Goal: Communication & Community: Ask a question

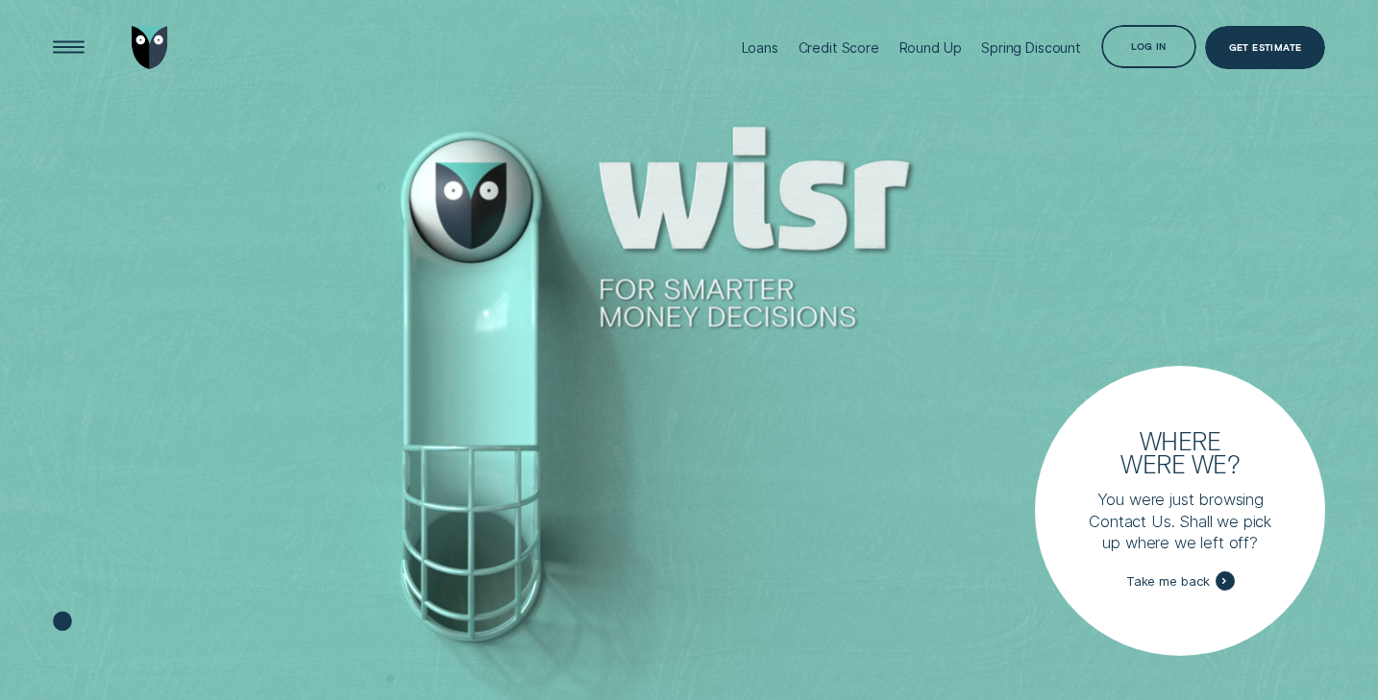
click at [1142, 47] on div "Log in" at bounding box center [1148, 48] width 35 height 9
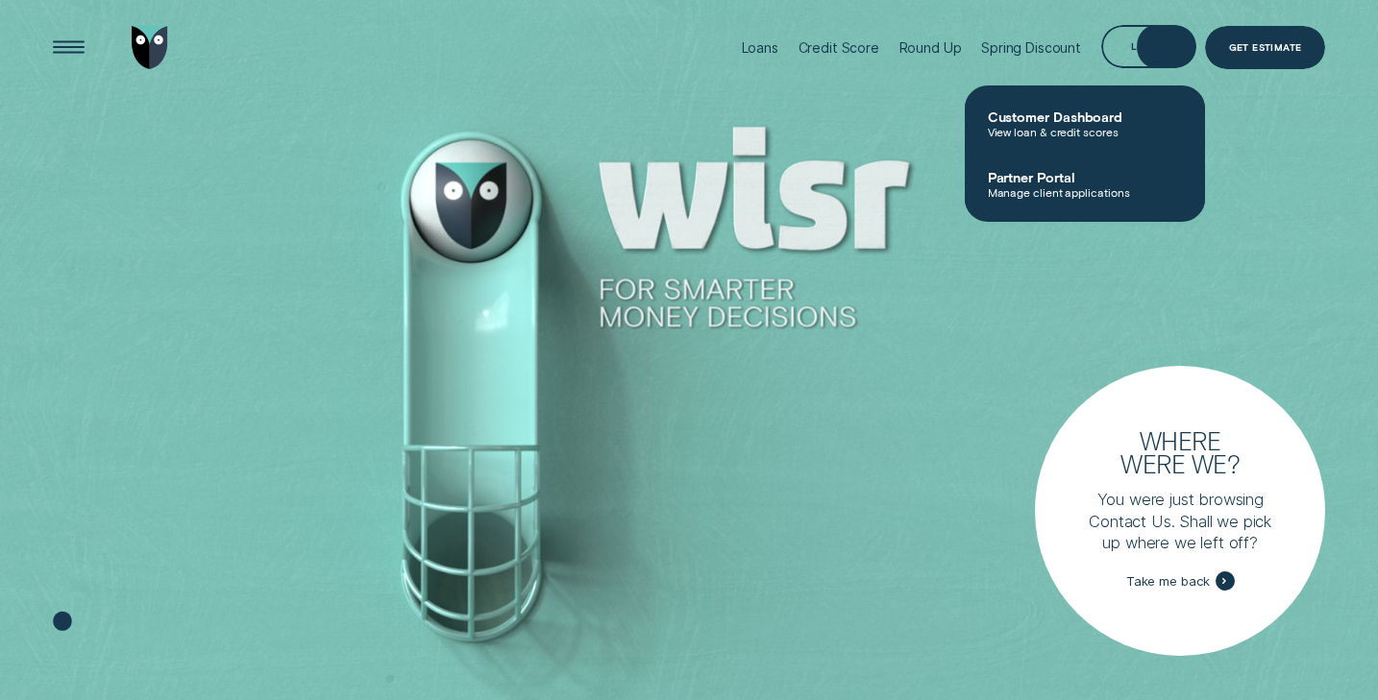
click at [1166, 72] on div "Loans Credit Score Round Up Spring Discount Log in Log in Customer Dashboard Vi…" at bounding box center [1028, 48] width 594 height 96
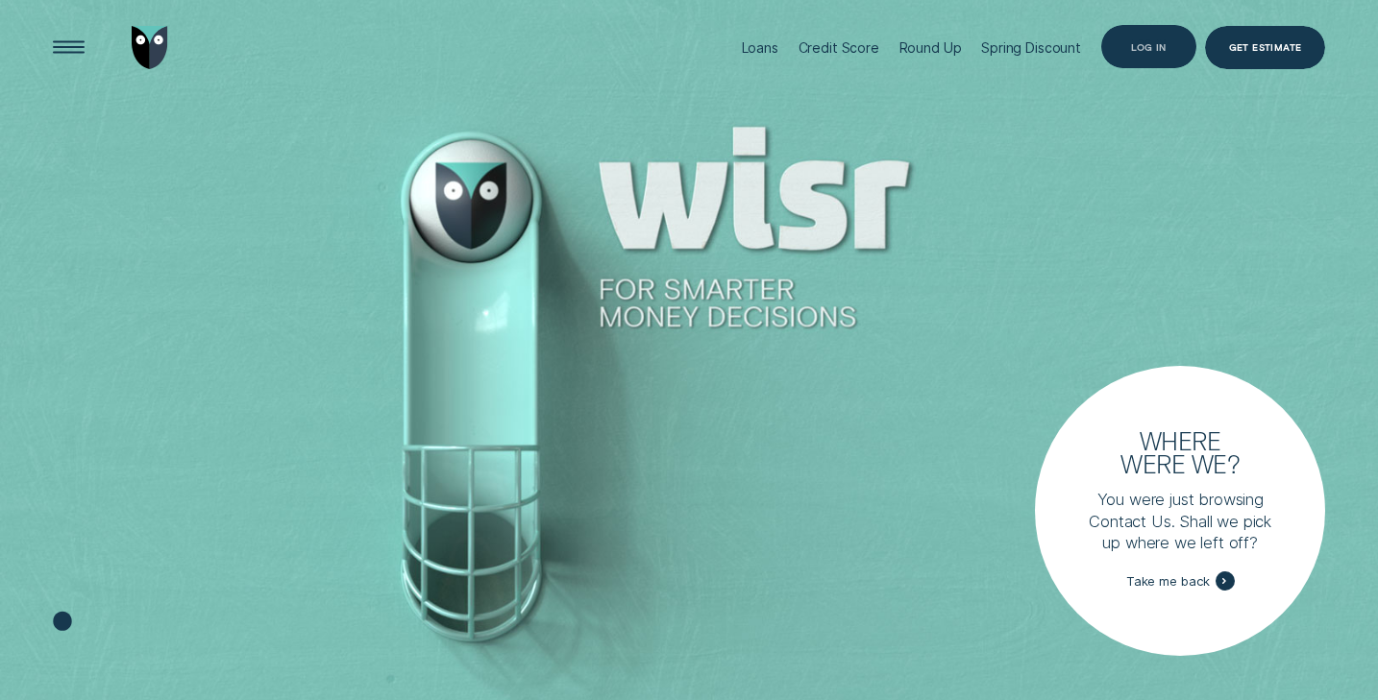
click at [1160, 58] on div "Log in" at bounding box center [1149, 46] width 96 height 43
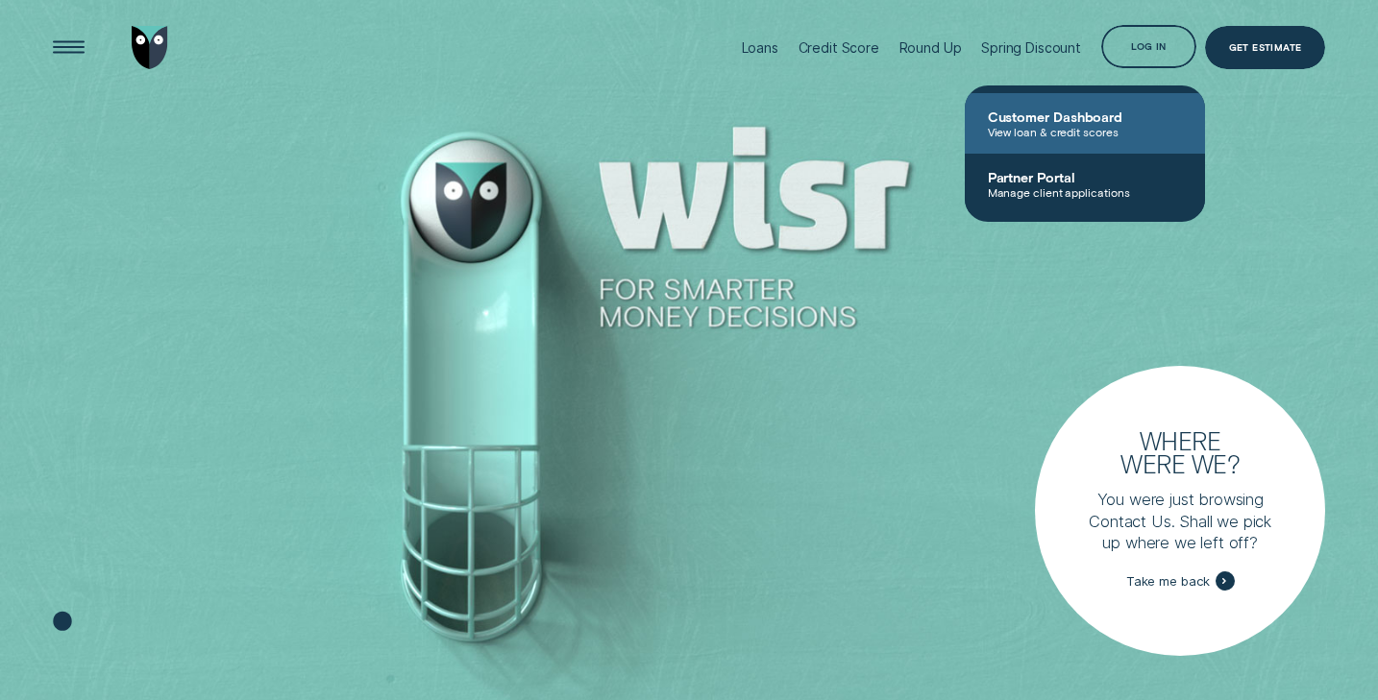
click at [1060, 137] on span "View loan & credit scores" at bounding box center [1085, 131] width 194 height 13
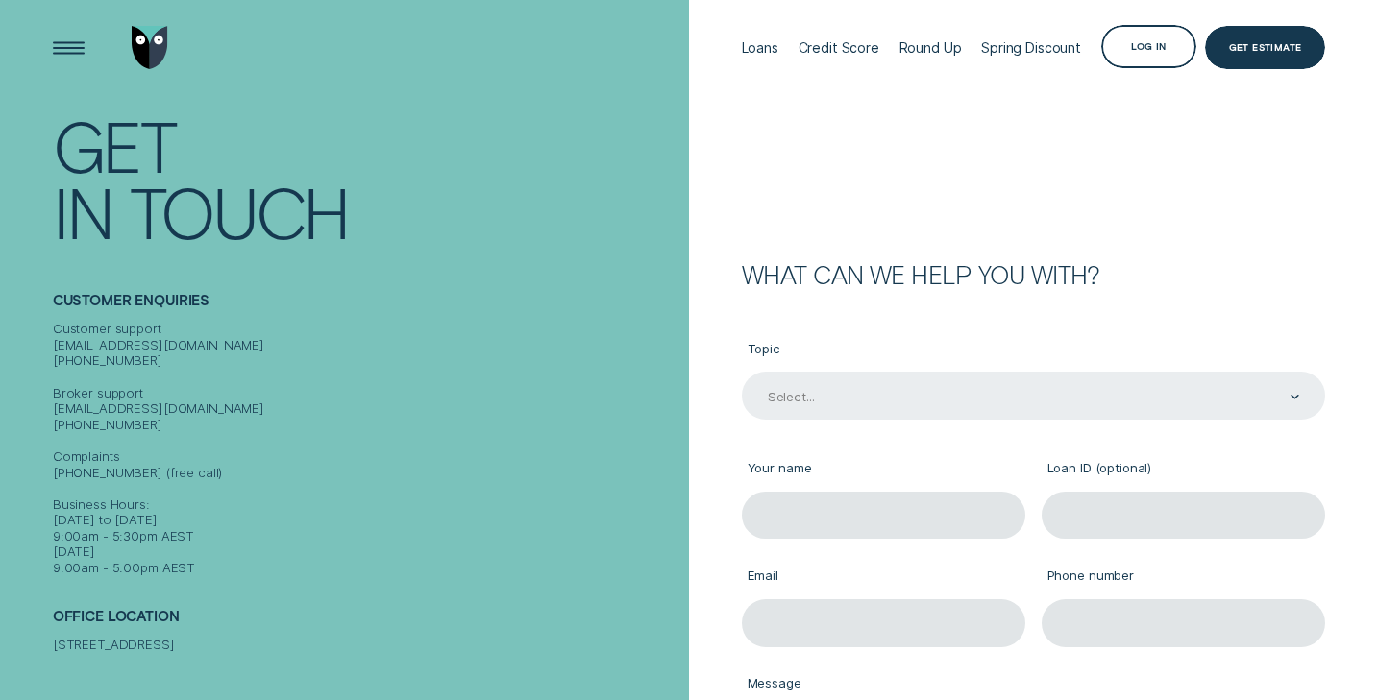
click at [900, 401] on div "Select..." at bounding box center [1033, 396] width 583 height 48
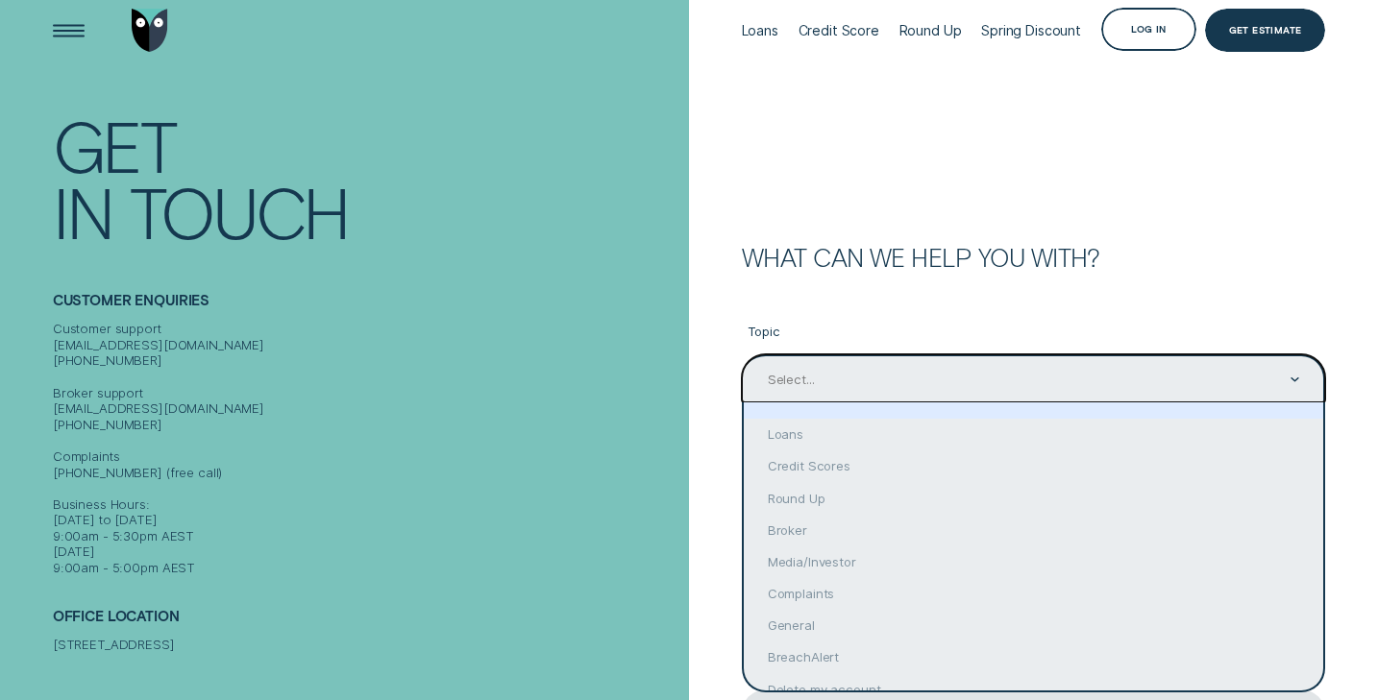
scroll to position [17, 0]
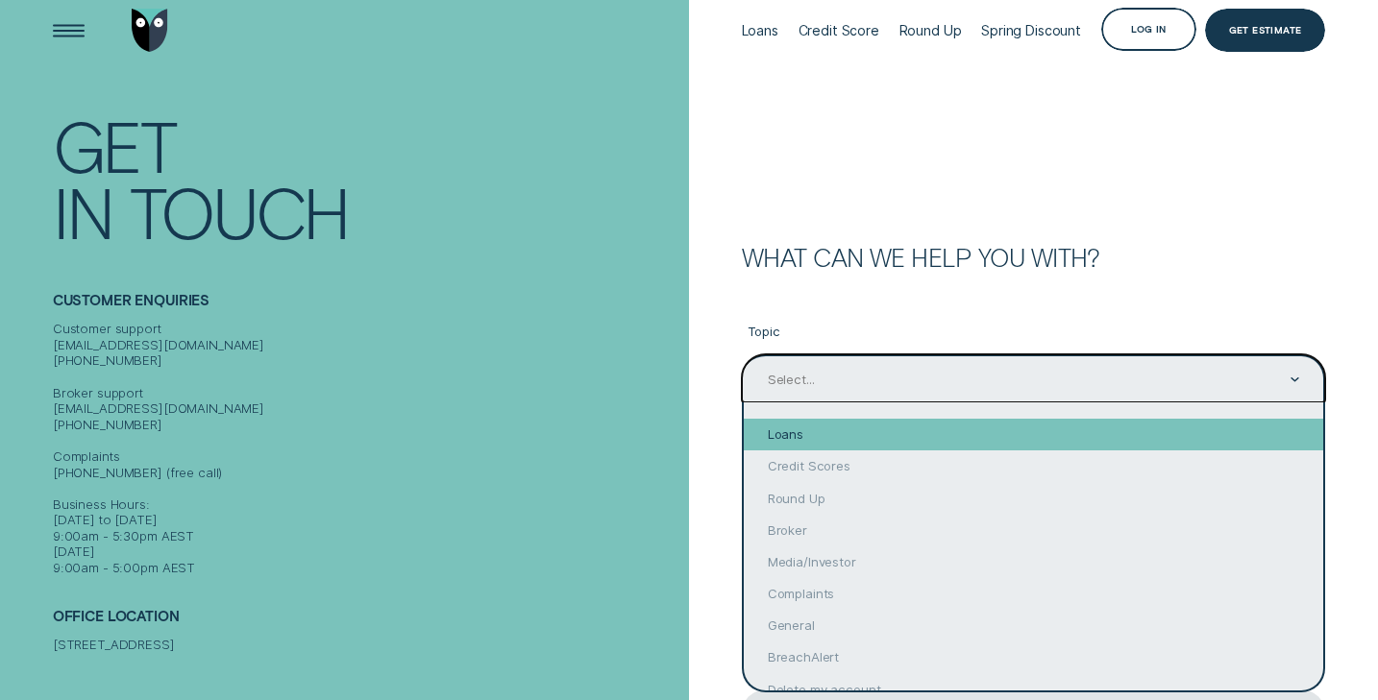
click at [884, 429] on div "Loans" at bounding box center [1033, 435] width 579 height 32
type input "Loans"
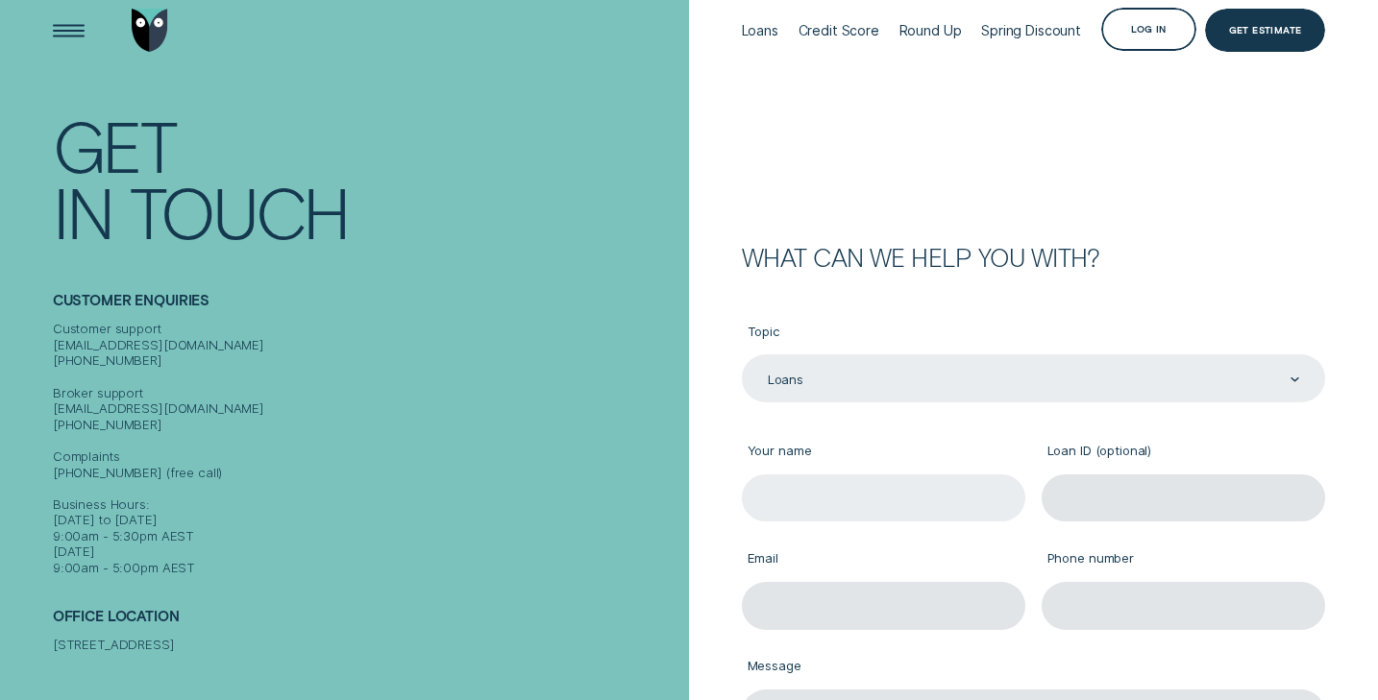
click at [844, 500] on input "Your name" at bounding box center [883, 499] width 283 height 48
type input "Briony Luschwitz"
type input "0414989480"
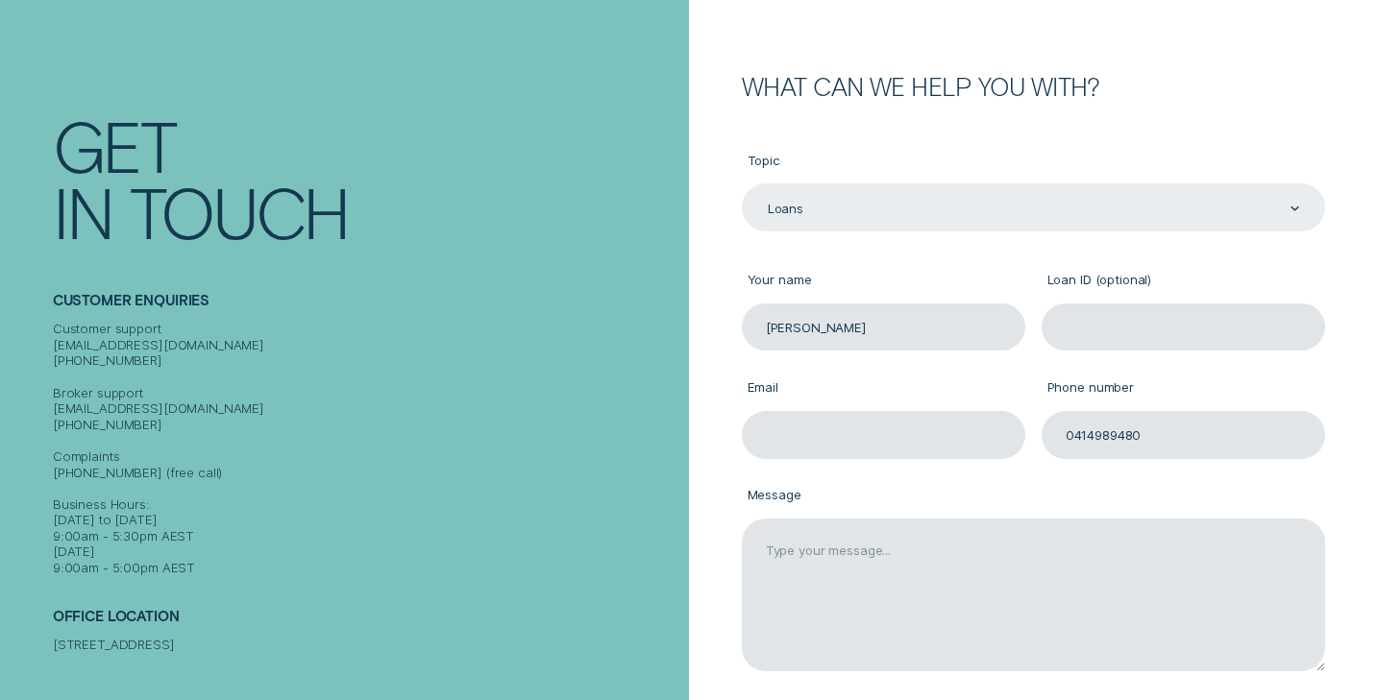
scroll to position [219, 0]
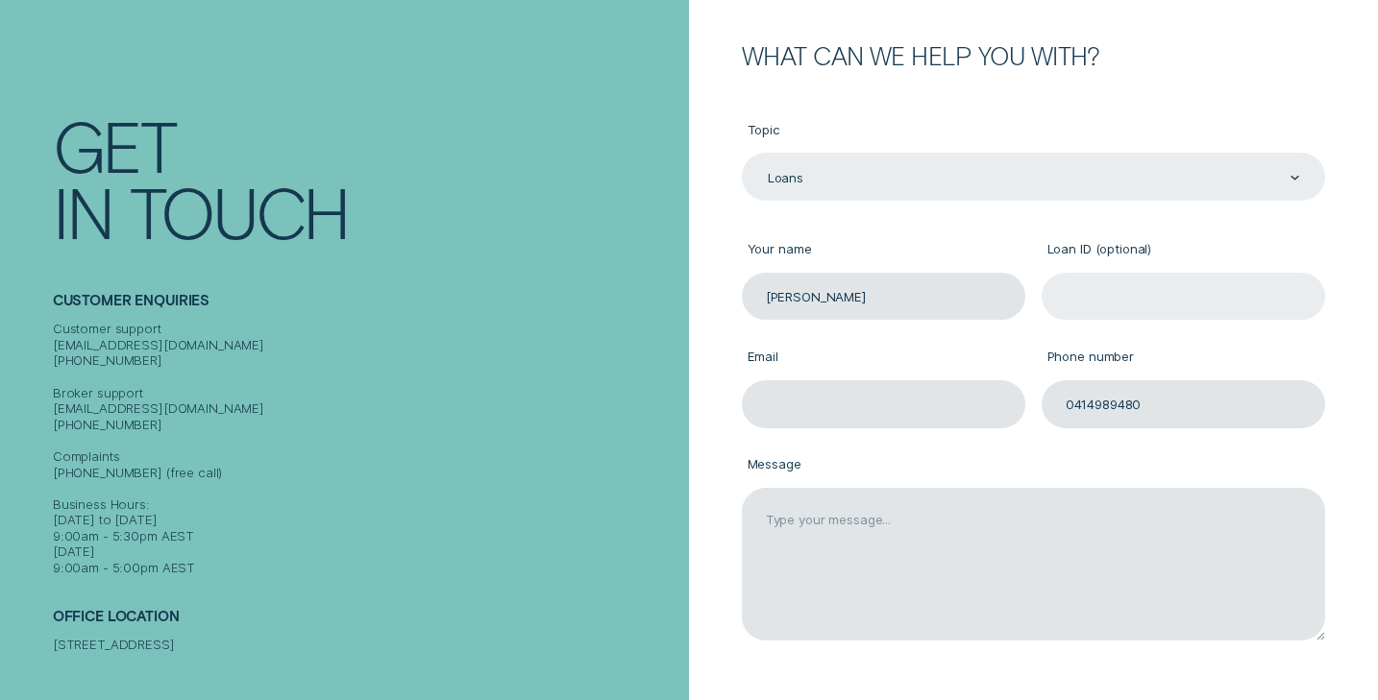
click at [1196, 293] on input "Loan ID (optional)" at bounding box center [1183, 297] width 283 height 48
paste input "LOAN ID 829320"
type input "LOAN ID 829320"
click at [831, 404] on input "Email" at bounding box center [883, 404] width 283 height 48
type input "brionyluschwitz@gmail.com"
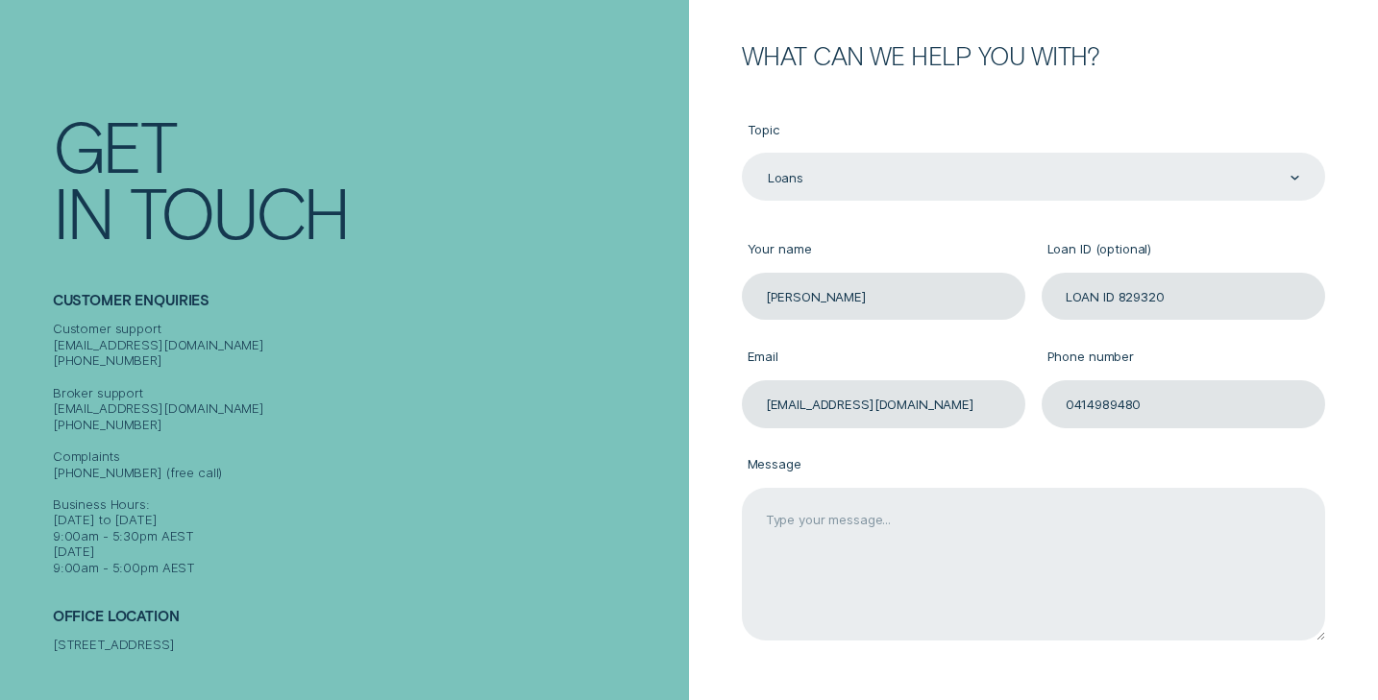
click at [893, 556] on textarea "Message" at bounding box center [1033, 564] width 583 height 153
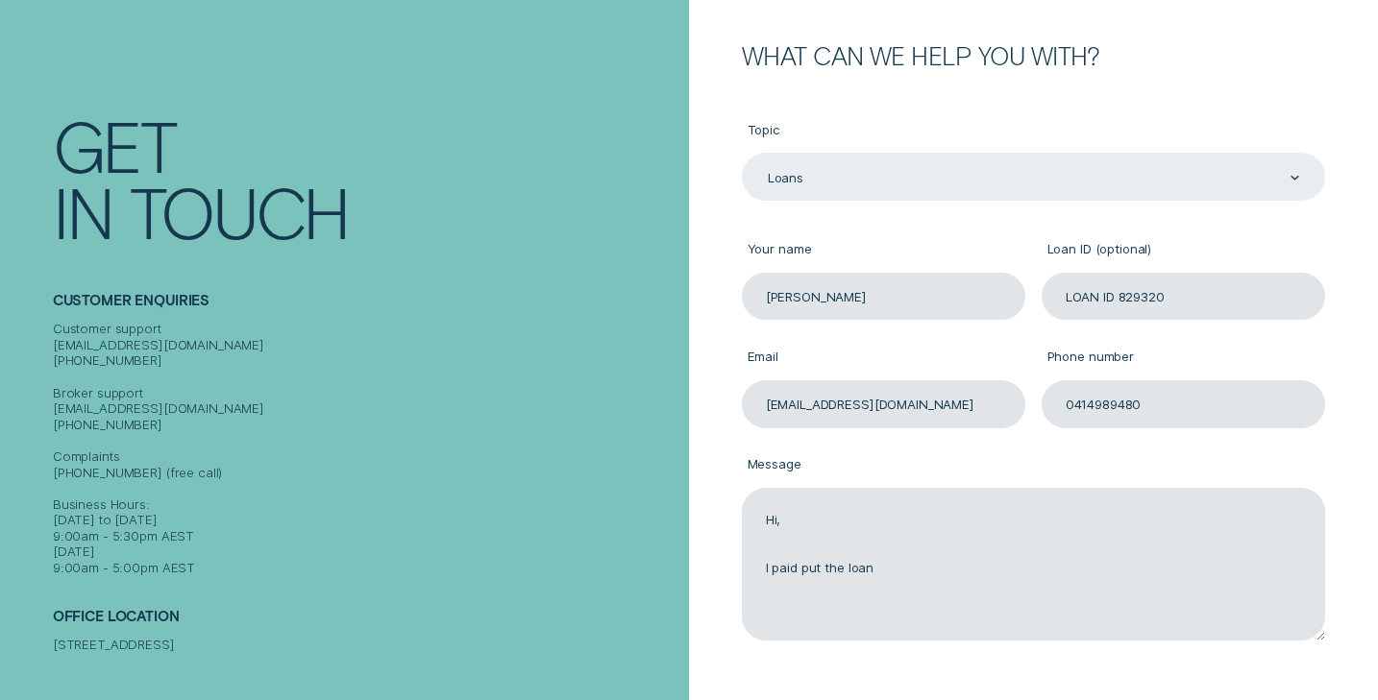
type textarea "Hi, I paid put the loan"
